Goal: Find specific page/section: Find specific page/section

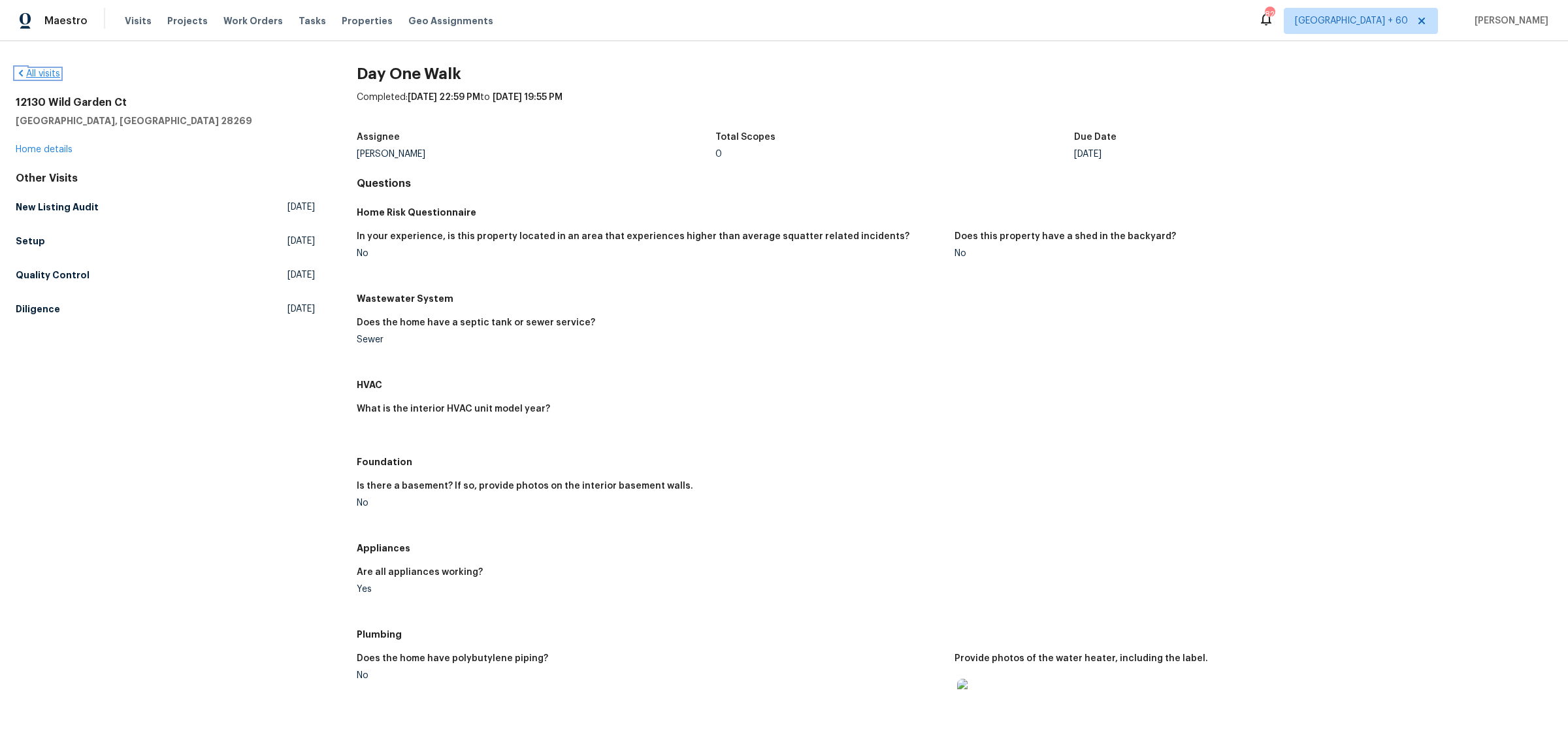
click at [43, 69] on link "All visits" at bounding box center [38, 74] width 44 height 9
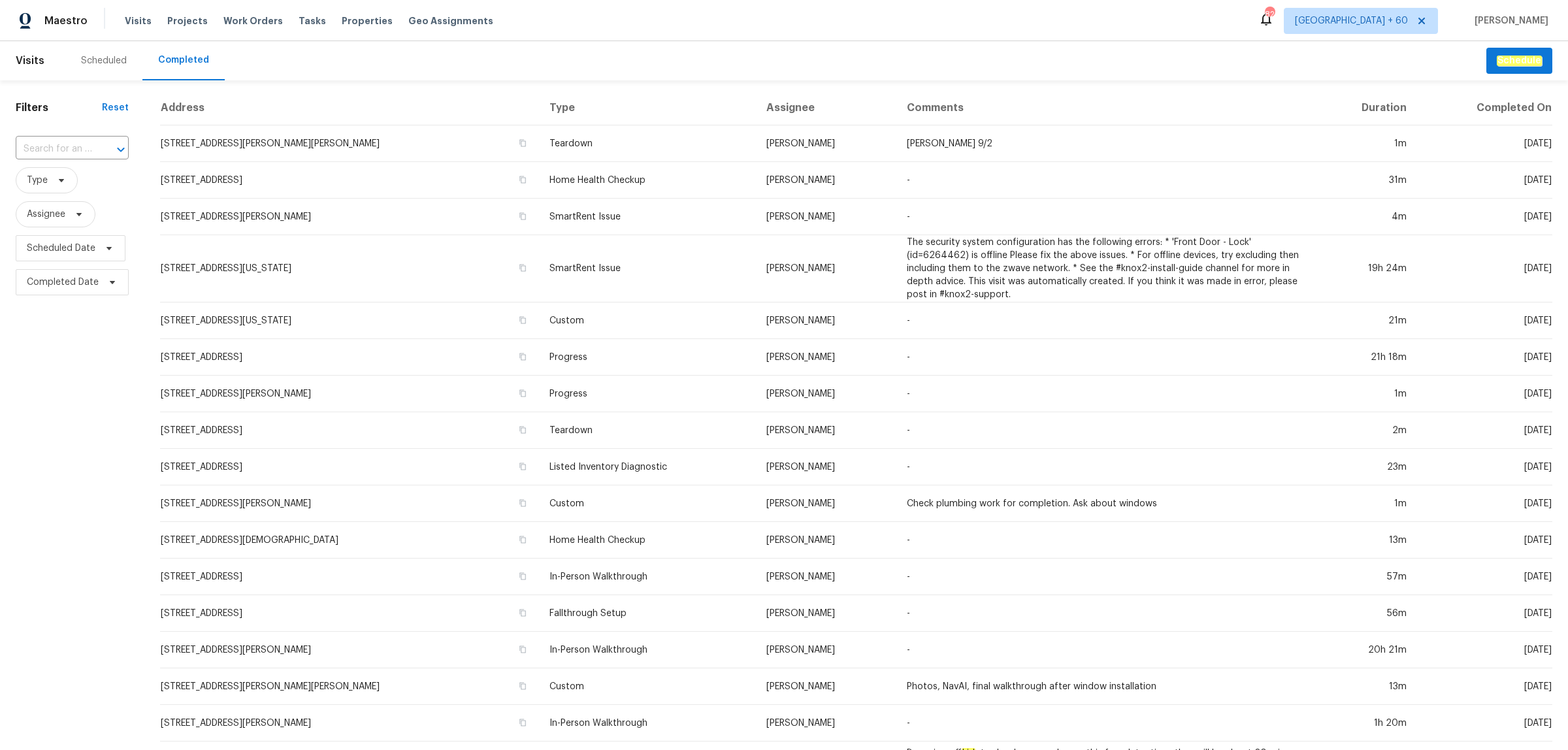
click at [86, 144] on input "text" at bounding box center [54, 150] width 77 height 20
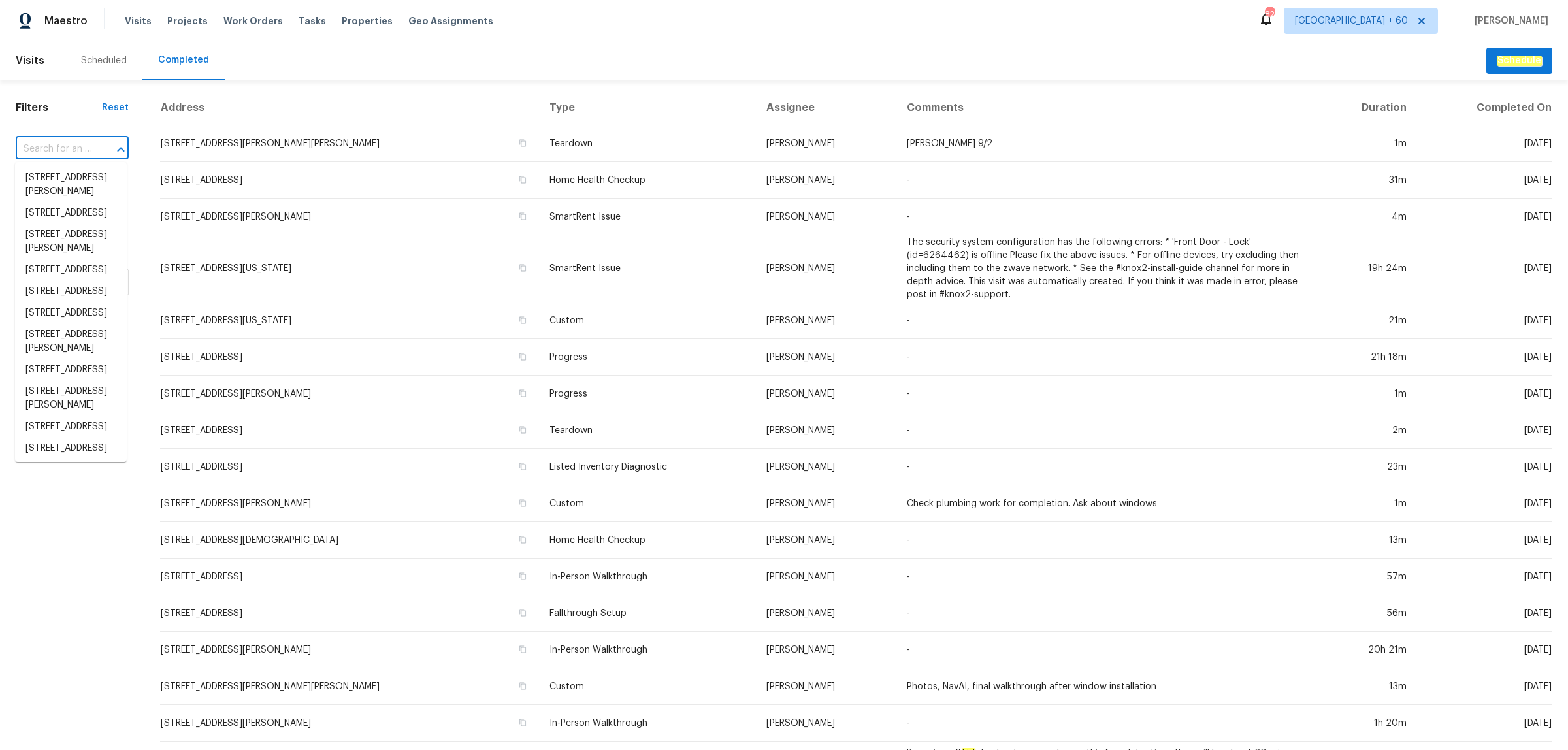
paste input "[STREET_ADDRESS][PERSON_NAME]"
type input "[STREET_ADDRESS][PERSON_NAME]"
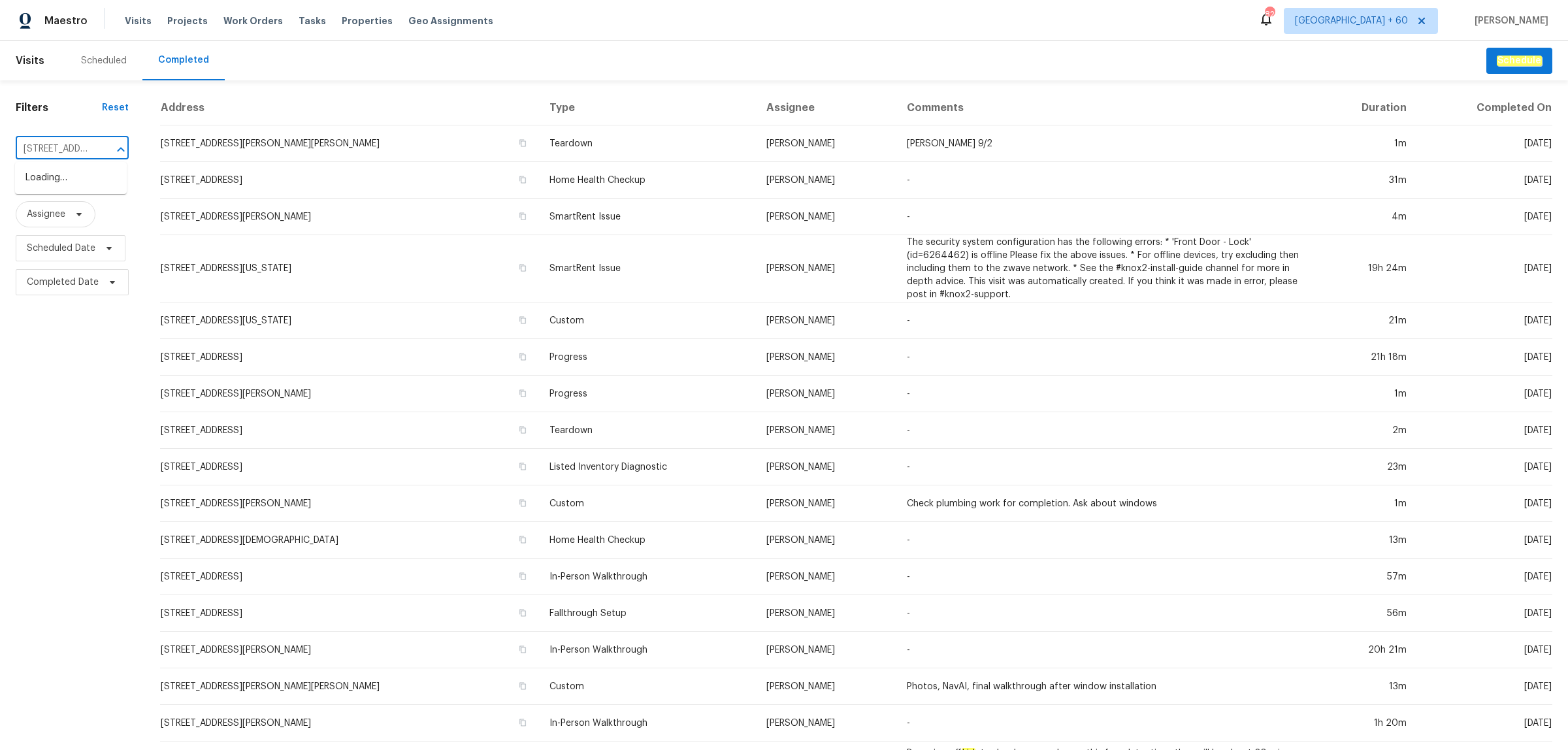
scroll to position [0, 84]
click at [85, 178] on li "[STREET_ADDRESS][PERSON_NAME]" at bounding box center [70, 185] width 112 height 35
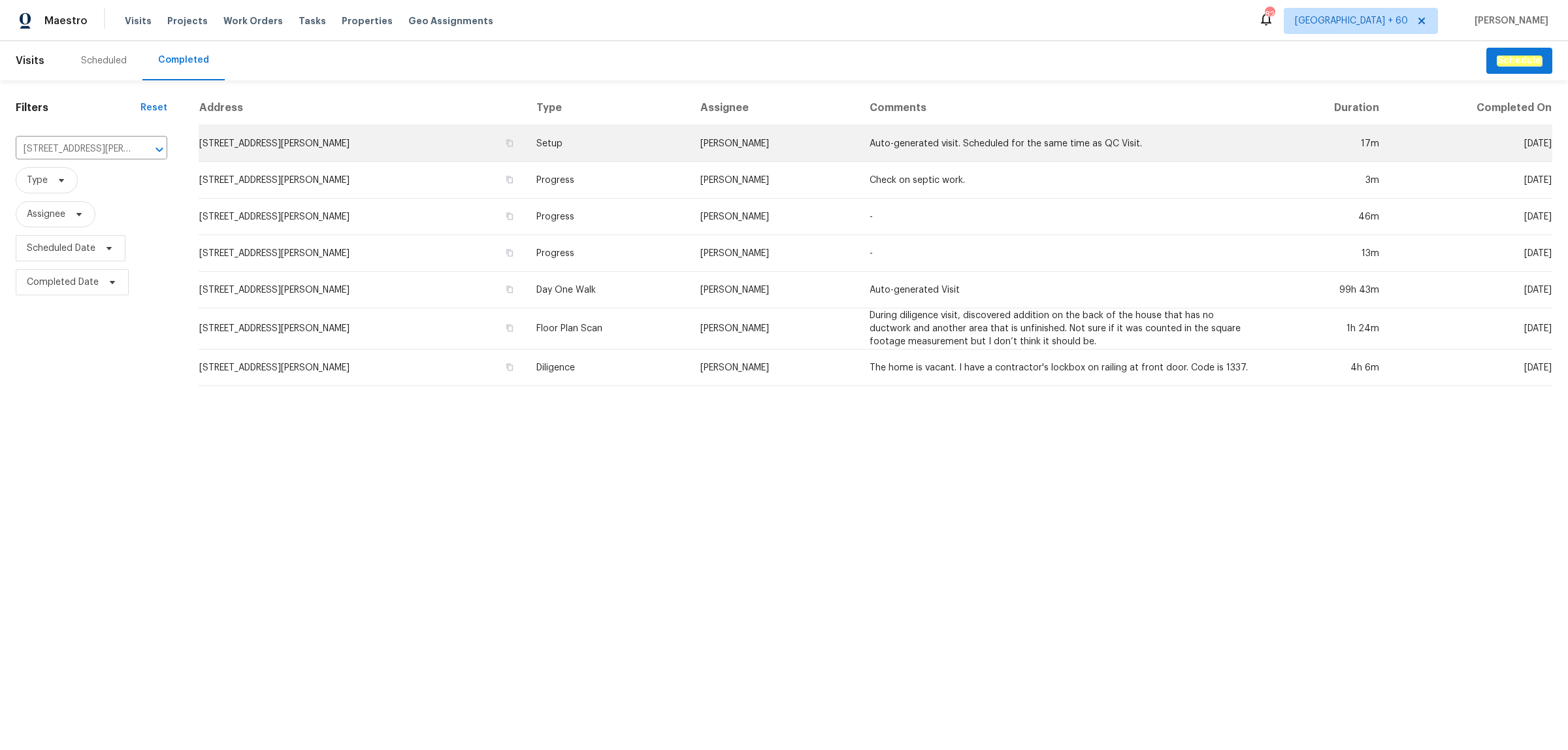
click at [608, 149] on td "Setup" at bounding box center [608, 144] width 164 height 37
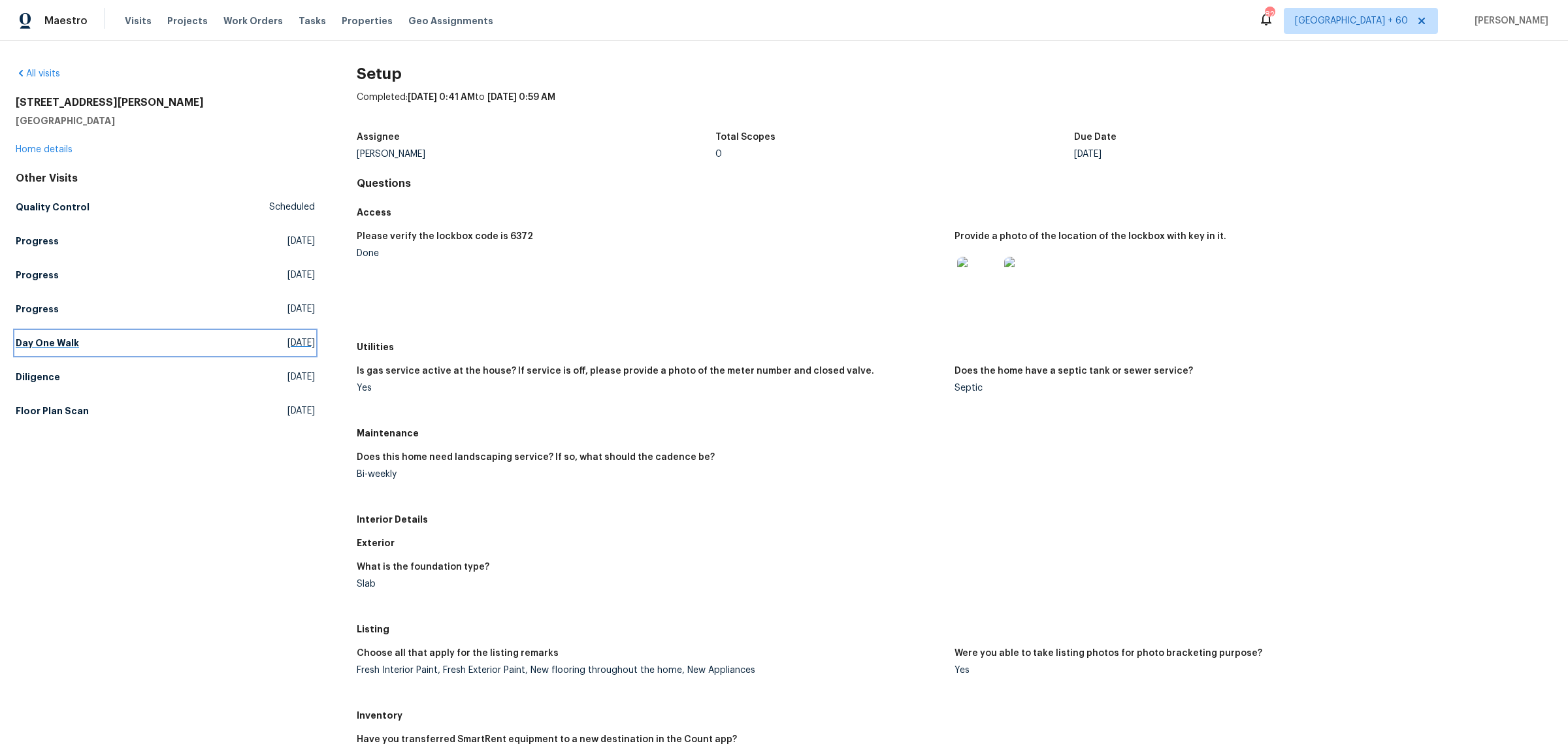
click at [70, 341] on h5 "Day One Walk" at bounding box center [47, 343] width 64 height 13
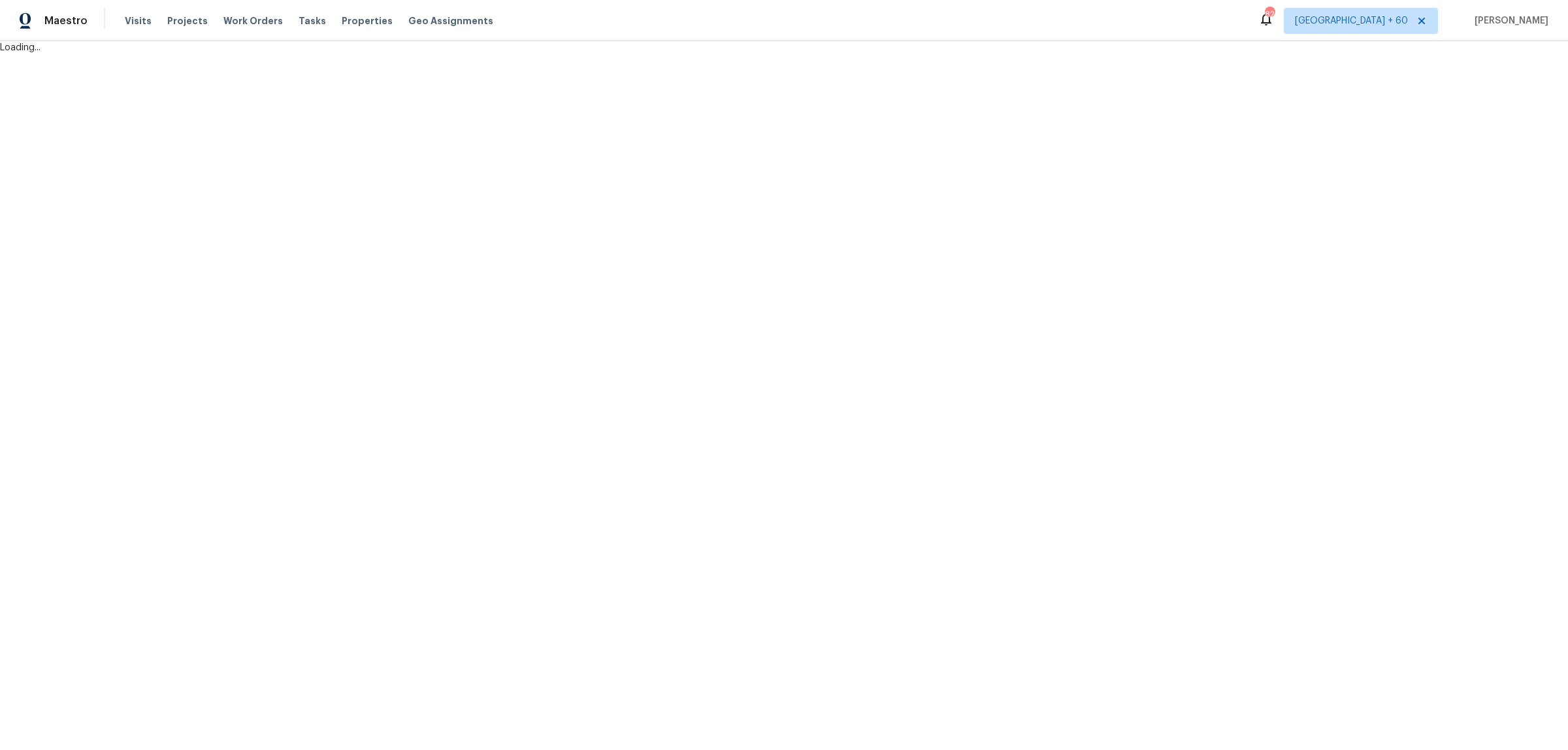
click at [972, 54] on html "Maestro Visits Projects Work Orders Tasks Properties Geo Assignments 821 [GEOGR…" at bounding box center [784, 27] width 1568 height 54
